Goal: Transaction & Acquisition: Obtain resource

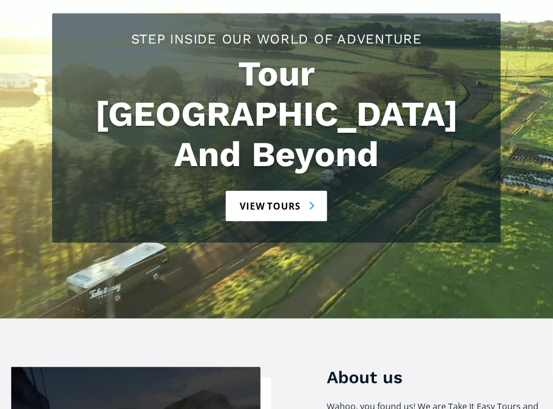
scroll to position [161, 0]
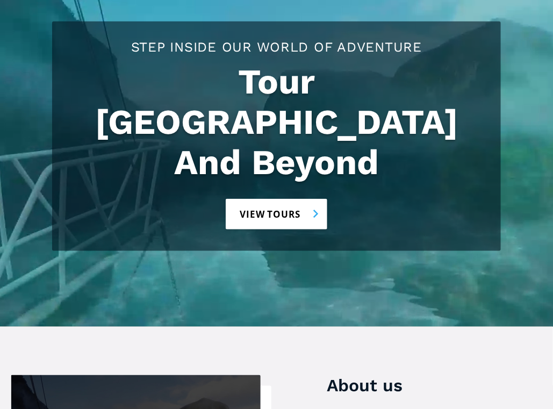
click at [266, 199] on link "View tours" at bounding box center [277, 214] width 102 height 31
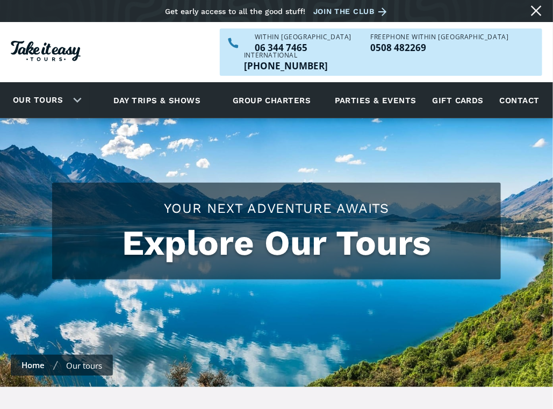
checkbox input "true"
click at [128, 85] on link "Day trips & shows" at bounding box center [157, 100] width 114 height 30
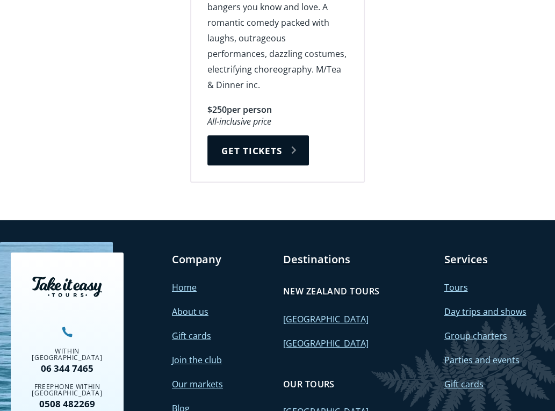
scroll to position [2341, 0]
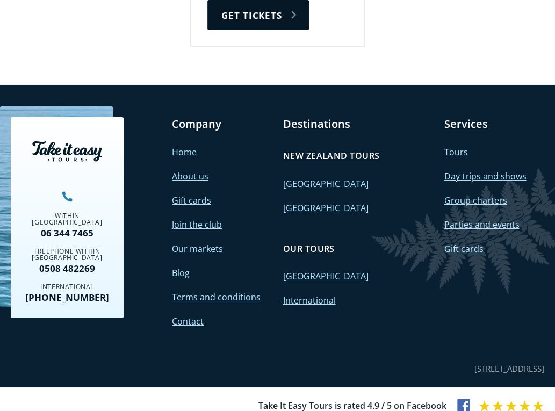
click at [300, 178] on link "[GEOGRAPHIC_DATA]" at bounding box center [325, 184] width 85 height 12
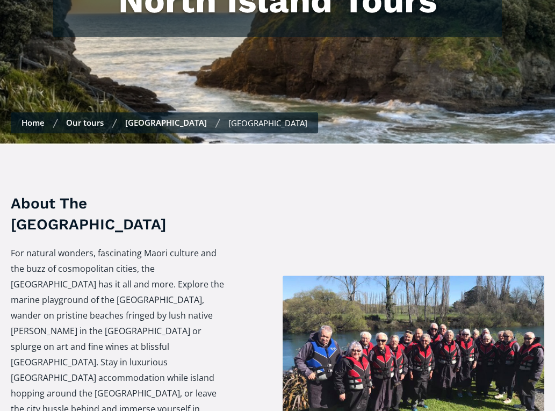
checkbox input "true"
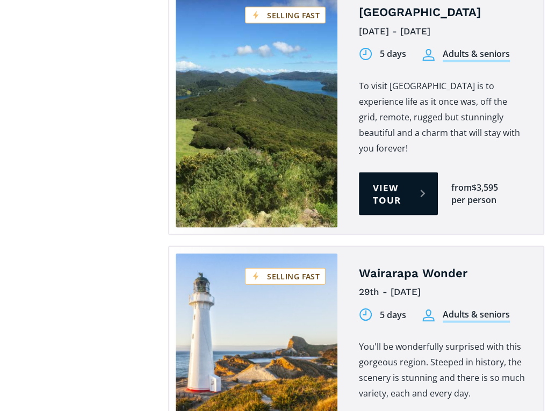
scroll to position [1343, 0]
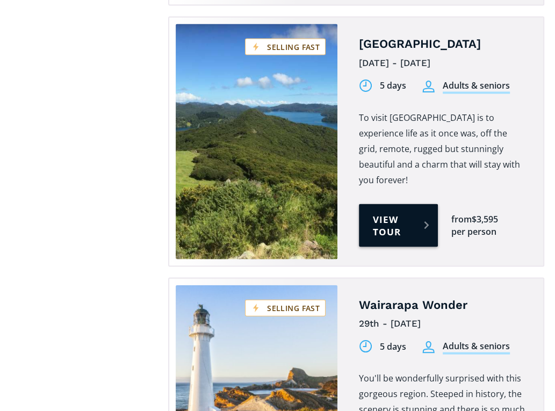
click at [377, 204] on link "View tour" at bounding box center [398, 225] width 79 height 43
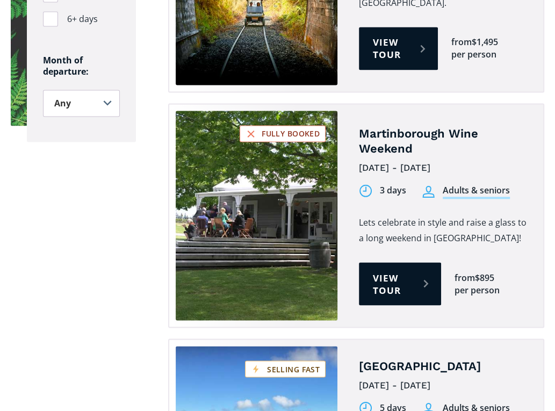
scroll to position [1021, 0]
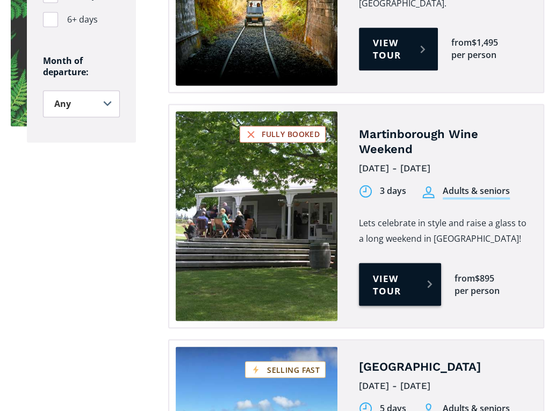
click at [393, 263] on link "View tour" at bounding box center [400, 284] width 82 height 43
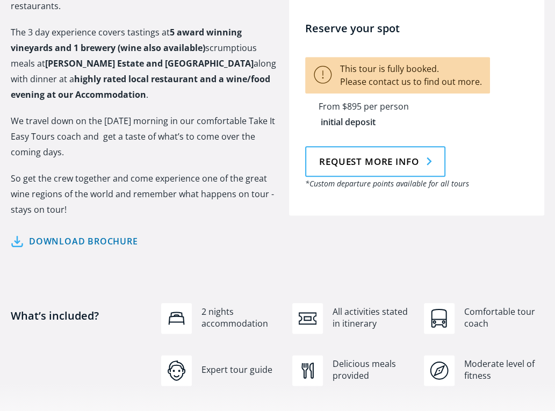
scroll to position [699, 0]
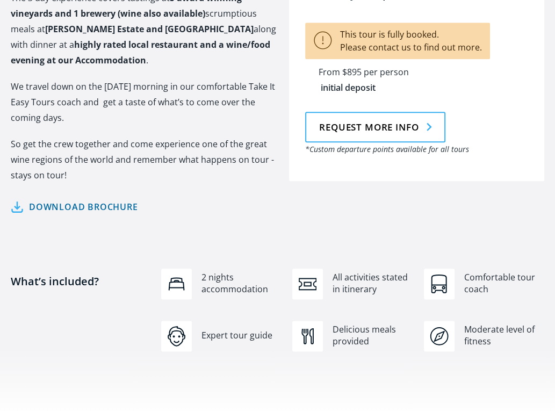
click at [63, 199] on link "Download brochure" at bounding box center [74, 207] width 127 height 16
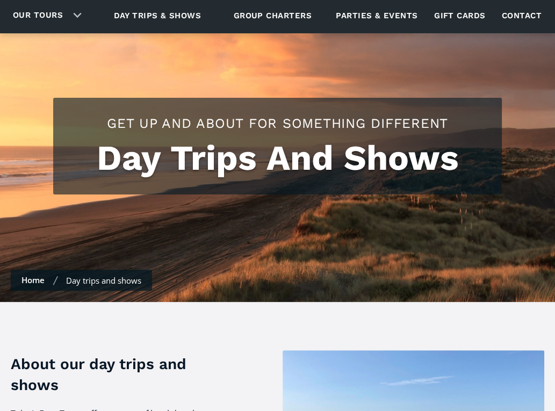
scroll to position [54, 0]
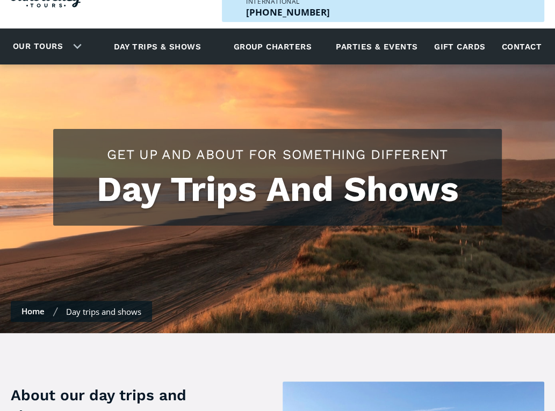
click at [93, 306] on div "Day trips and shows" at bounding box center [103, 311] width 75 height 11
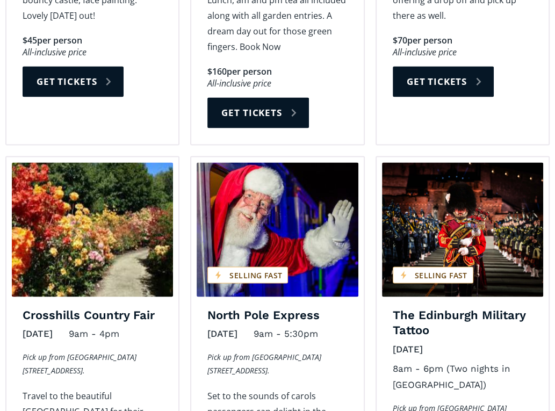
scroll to position [860, 0]
